Goal: Information Seeking & Learning: Learn about a topic

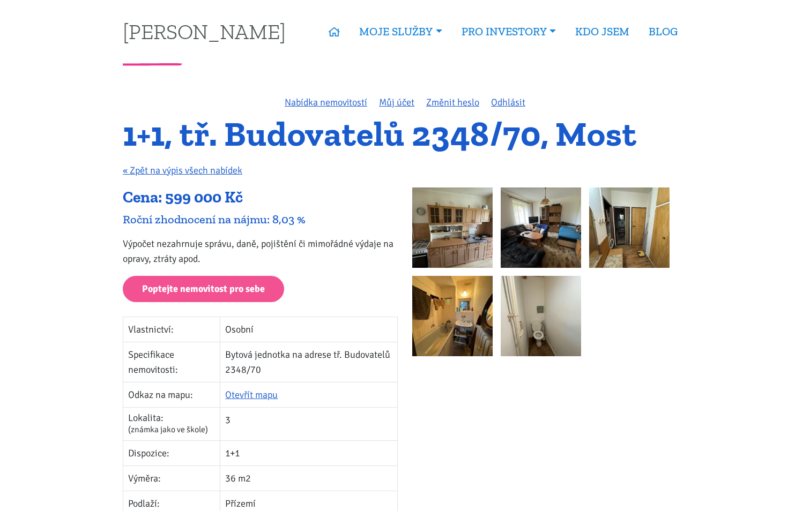
click at [639, 241] on img at bounding box center [629, 228] width 80 height 80
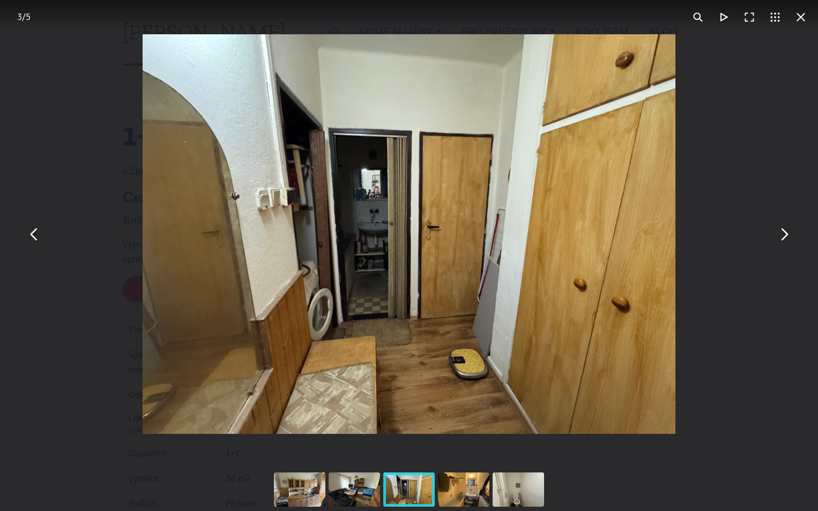
click at [805, 21] on button "You can close this modal content with the ESC key" at bounding box center [801, 17] width 26 height 26
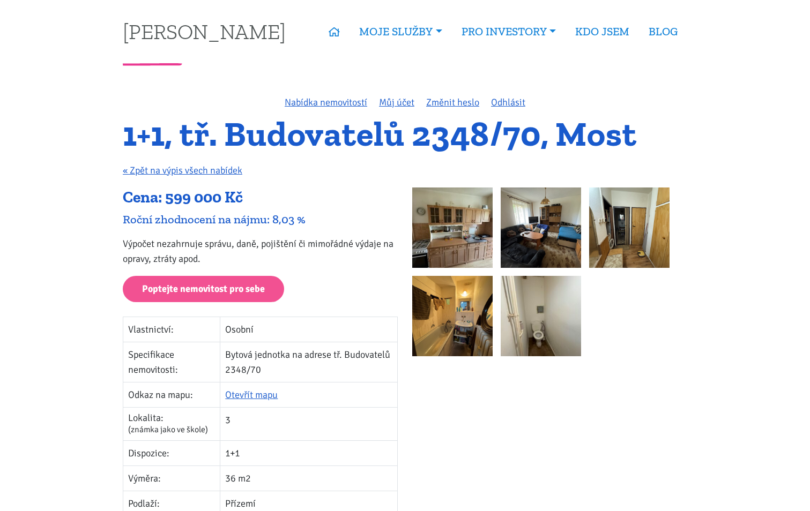
click at [549, 250] on img at bounding box center [541, 228] width 80 height 80
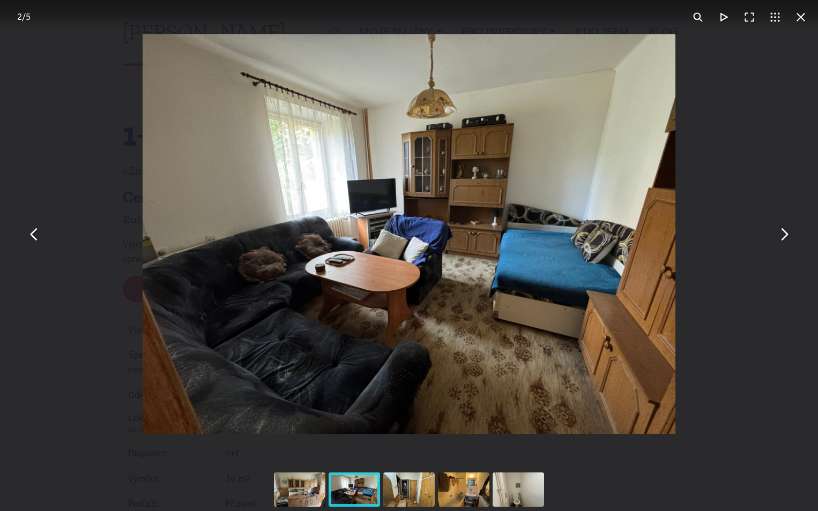
click at [795, 25] on button "You can close this modal content with the ESC key" at bounding box center [801, 17] width 26 height 26
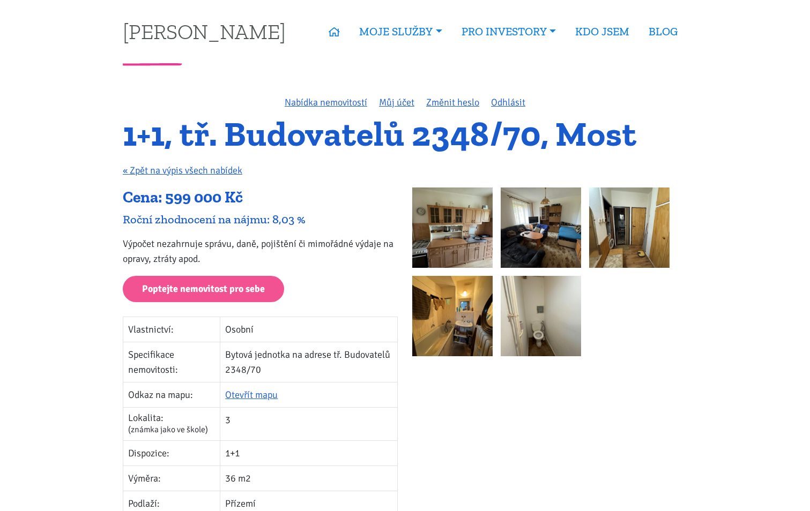
click at [622, 239] on img at bounding box center [629, 228] width 80 height 80
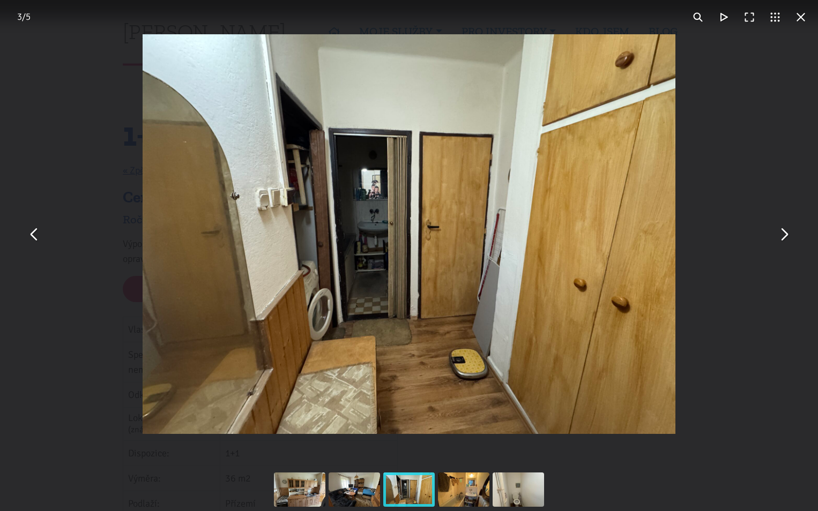
click at [806, 18] on button "You can close this modal content with the ESC key" at bounding box center [801, 17] width 26 height 26
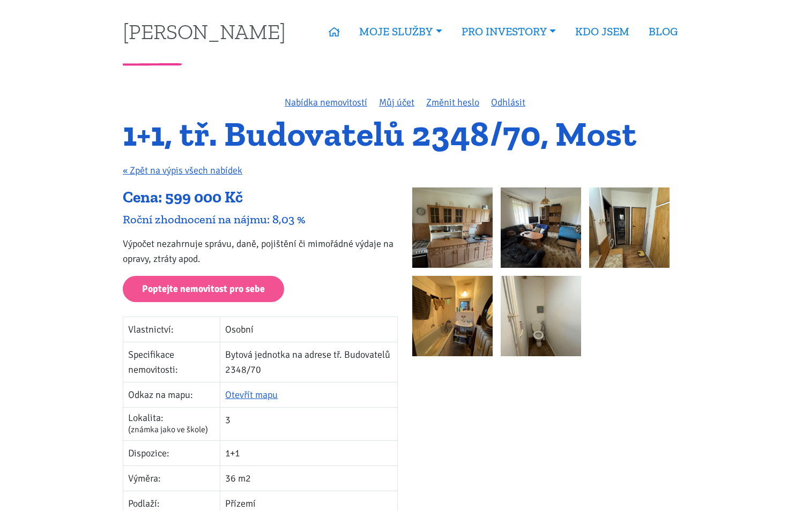
click at [434, 235] on img at bounding box center [452, 228] width 80 height 80
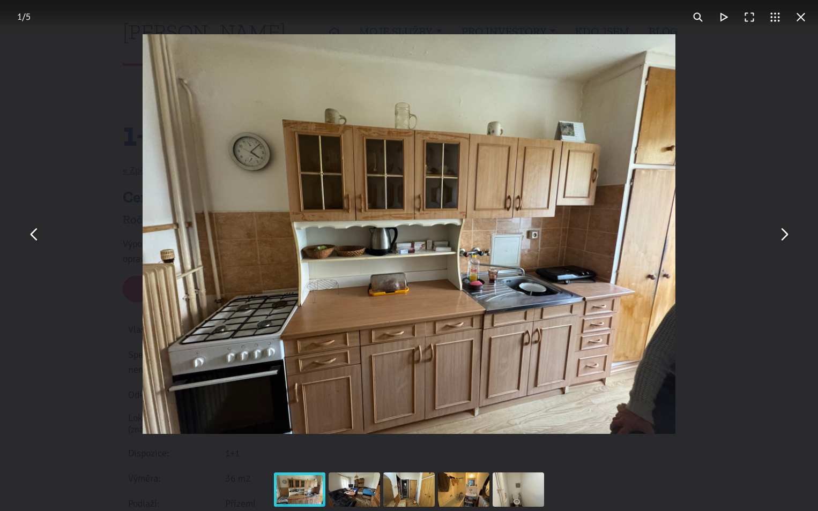
click at [784, 239] on button "You can close this modal content with the ESC key" at bounding box center [784, 234] width 26 height 26
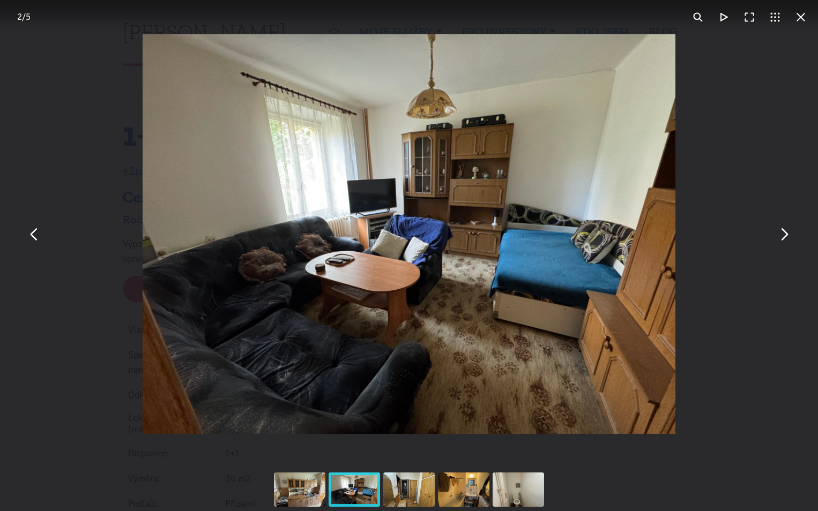
click at [784, 239] on button "You can close this modal content with the ESC key" at bounding box center [784, 234] width 26 height 26
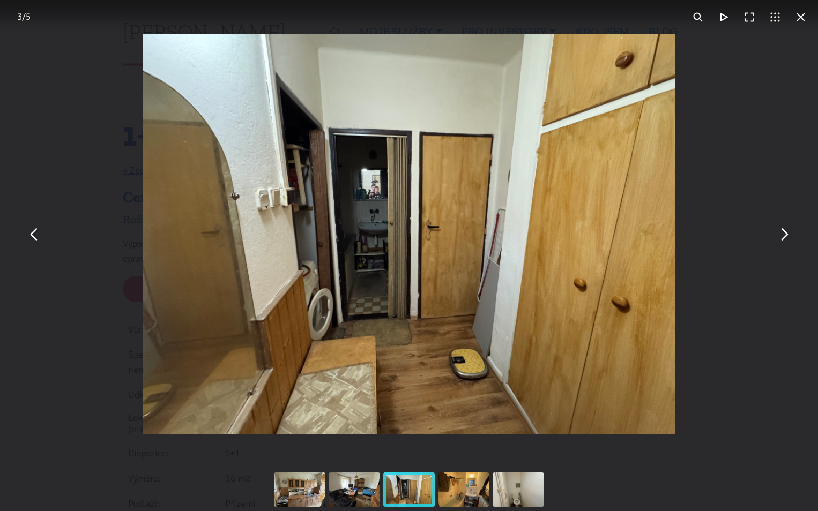
click at [784, 239] on button "You can close this modal content with the ESC key" at bounding box center [784, 234] width 26 height 26
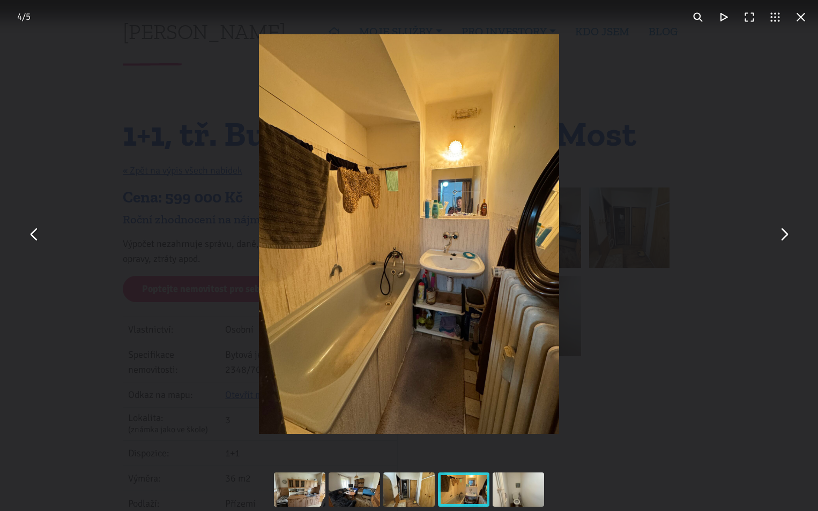
click at [784, 239] on button "You can close this modal content with the ESC key" at bounding box center [784, 234] width 26 height 26
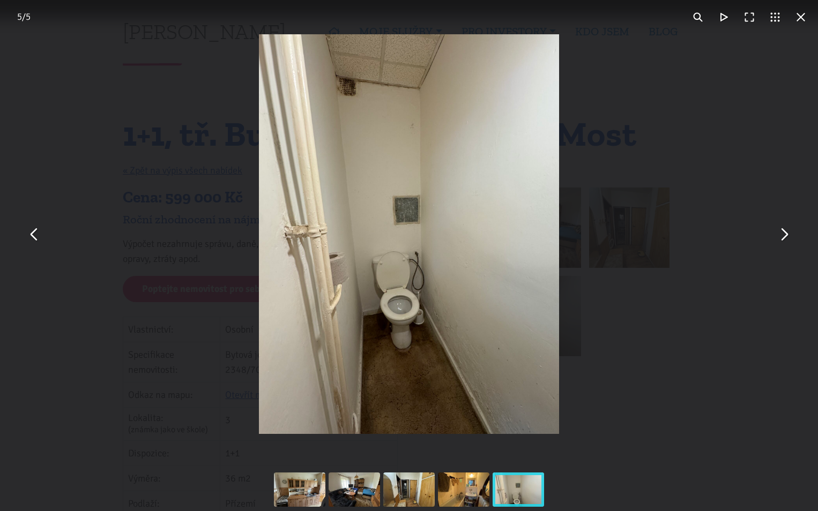
click at [30, 241] on button "You can close this modal content with the ESC key" at bounding box center [34, 234] width 26 height 26
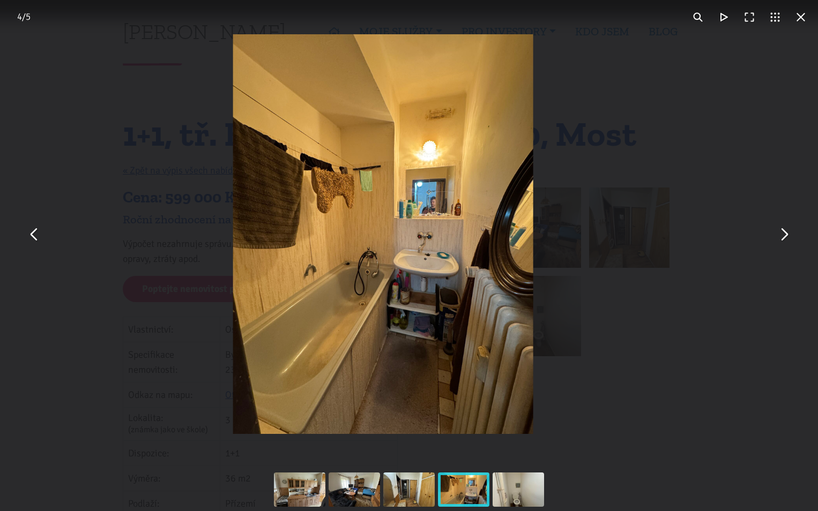
click at [31, 239] on button "You can close this modal content with the ESC key" at bounding box center [34, 234] width 26 height 26
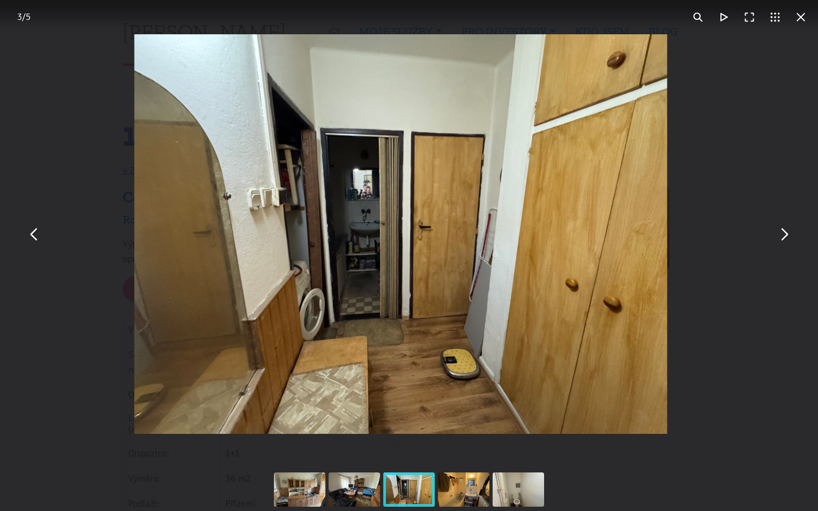
click at [31, 239] on button "You can close this modal content with the ESC key" at bounding box center [34, 234] width 26 height 26
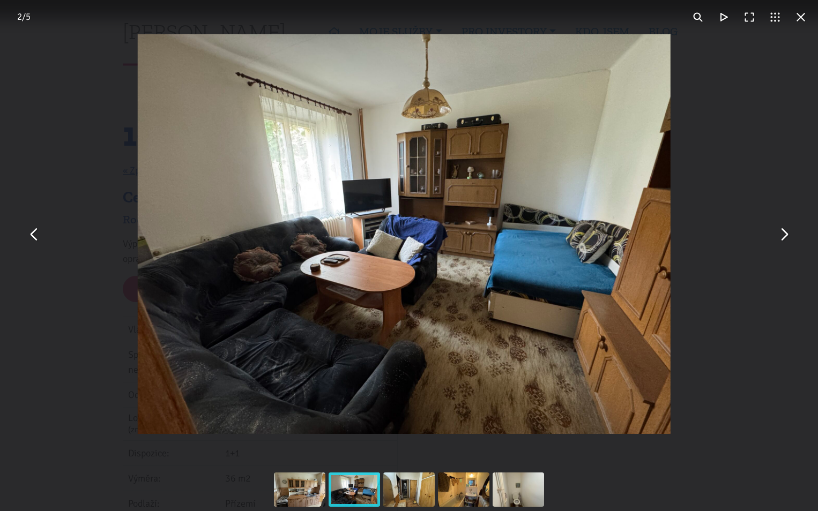
click at [31, 239] on button "You can close this modal content with the ESC key" at bounding box center [34, 234] width 26 height 26
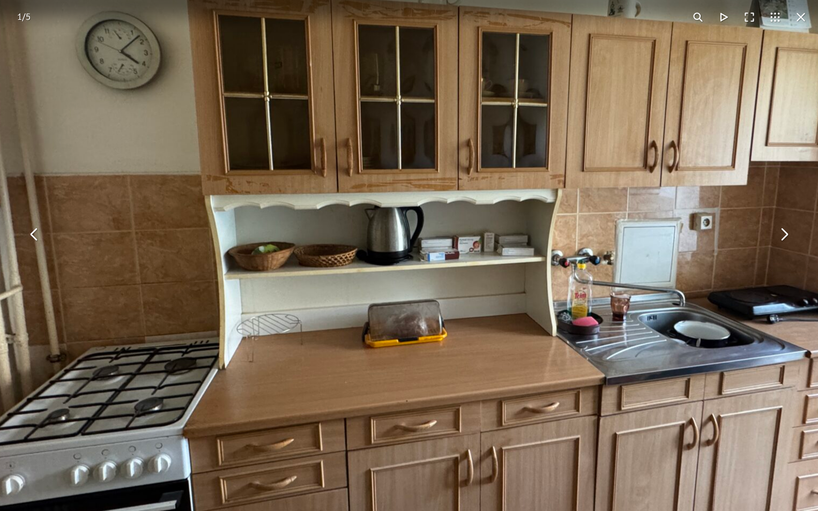
click at [463, 258] on img "You can close this modal content with the ESC key" at bounding box center [447, 220] width 1098 height 823
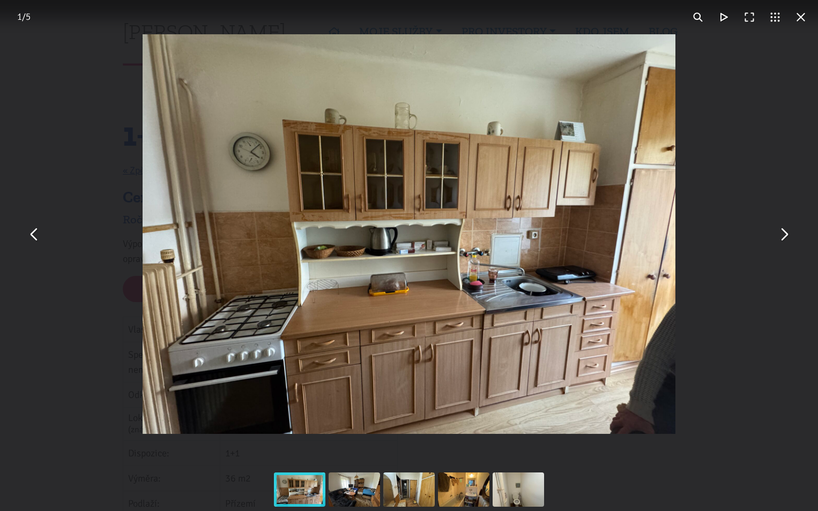
click at [351, 497] on div "You can close this modal content with the ESC key" at bounding box center [354, 489] width 55 height 43
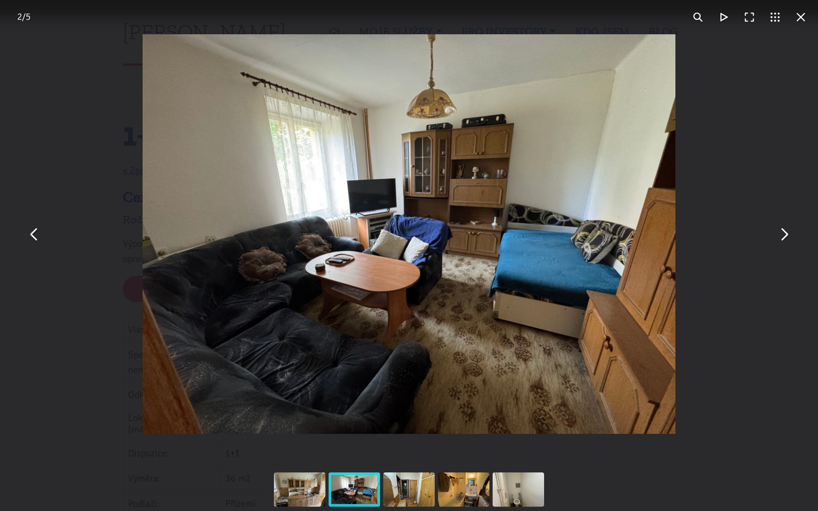
click at [418, 497] on div "You can close this modal content with the ESC key" at bounding box center [409, 489] width 55 height 43
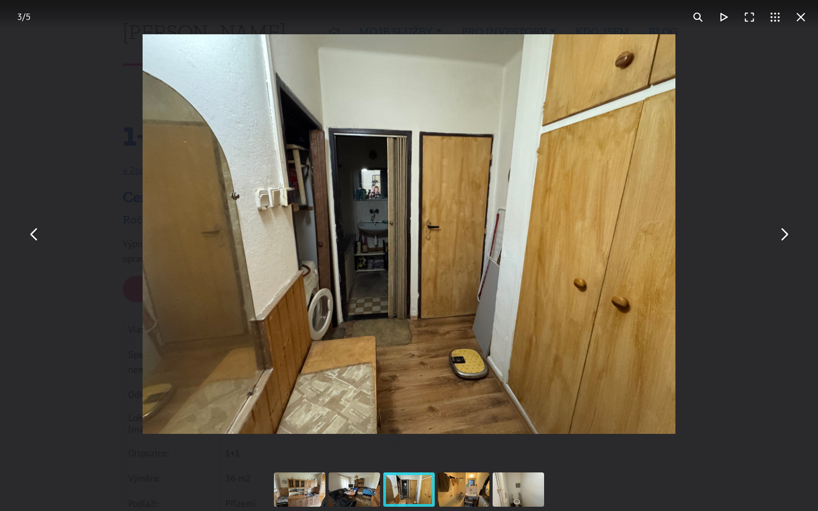
click at [456, 495] on div "You can close this modal content with the ESC key" at bounding box center [463, 489] width 55 height 43
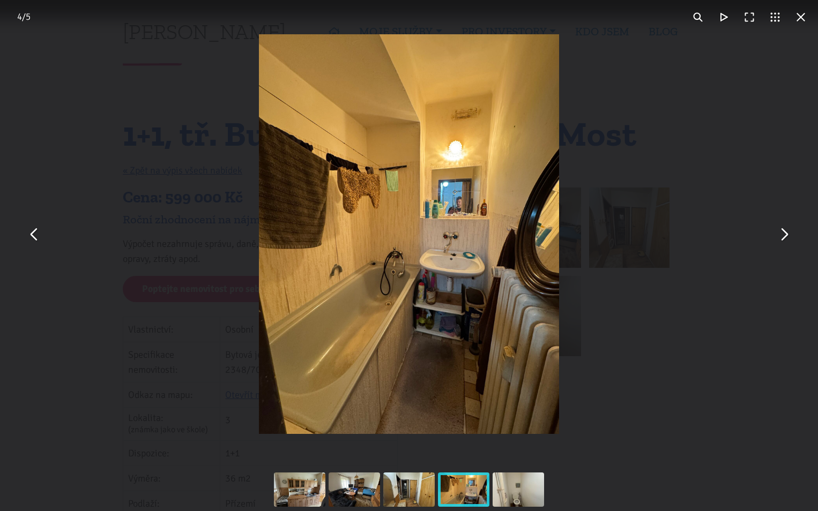
click at [429, 487] on div "You can close this modal content with the ESC key" at bounding box center [409, 489] width 55 height 43
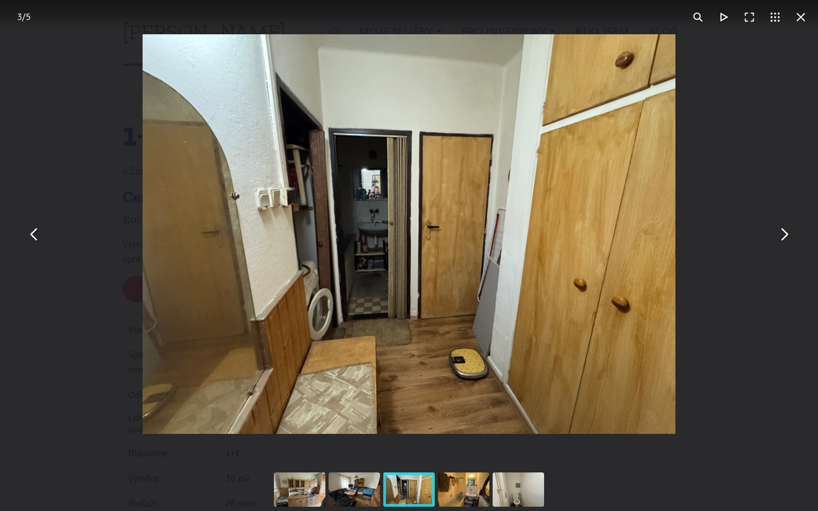
click at [348, 488] on div "You can close this modal content with the ESC key" at bounding box center [354, 489] width 55 height 43
